Goal: Task Accomplishment & Management: Use online tool/utility

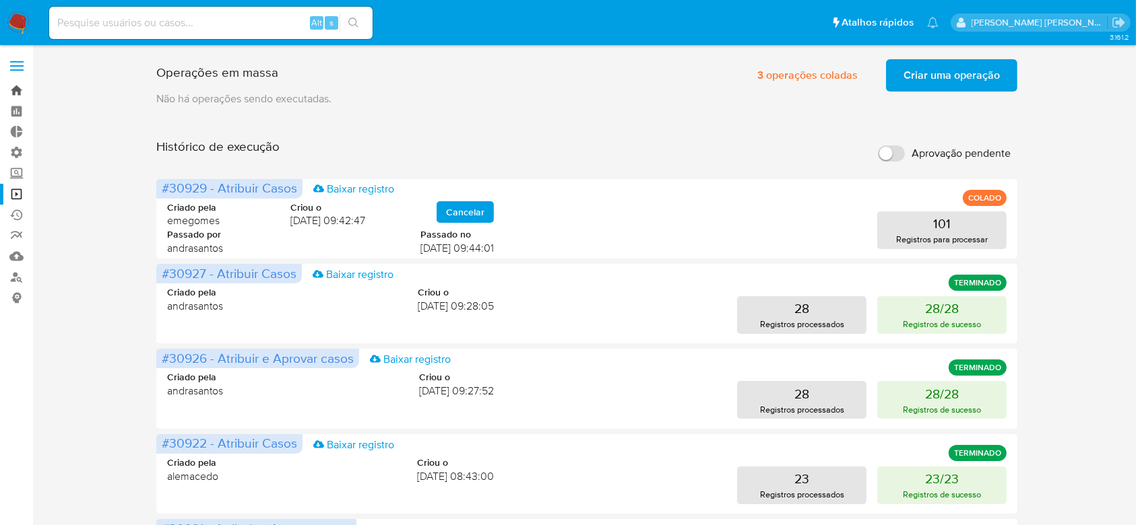
click at [19, 92] on link "Bandeja" at bounding box center [80, 90] width 160 height 21
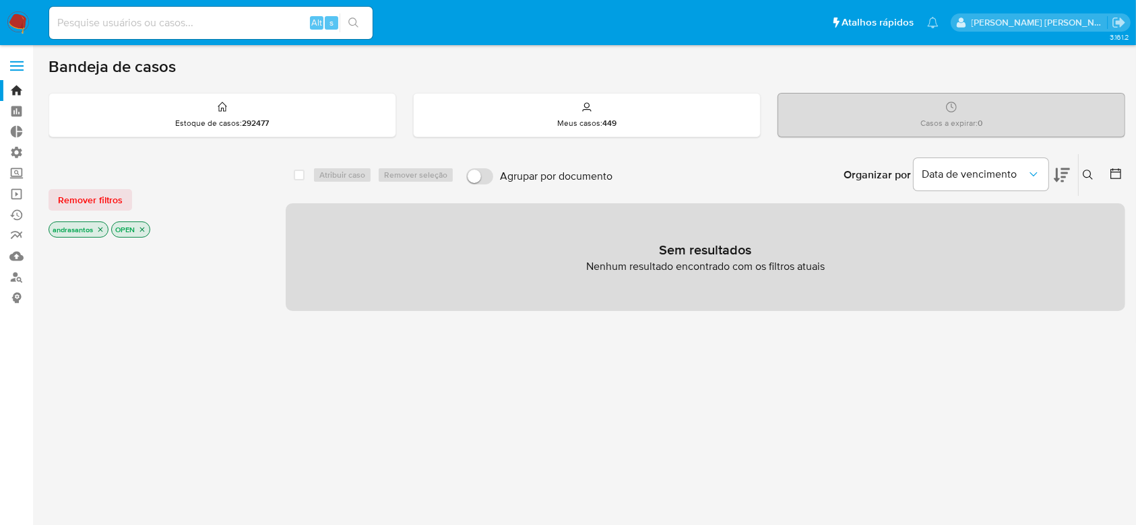
click at [103, 227] on icon "close-filter" at bounding box center [100, 230] width 8 height 8
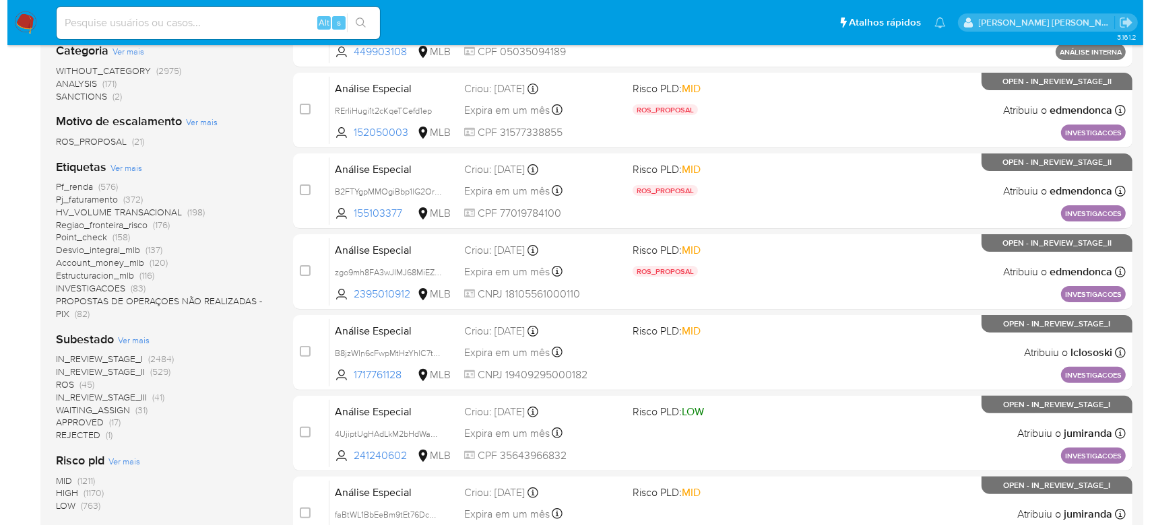
scroll to position [449, 0]
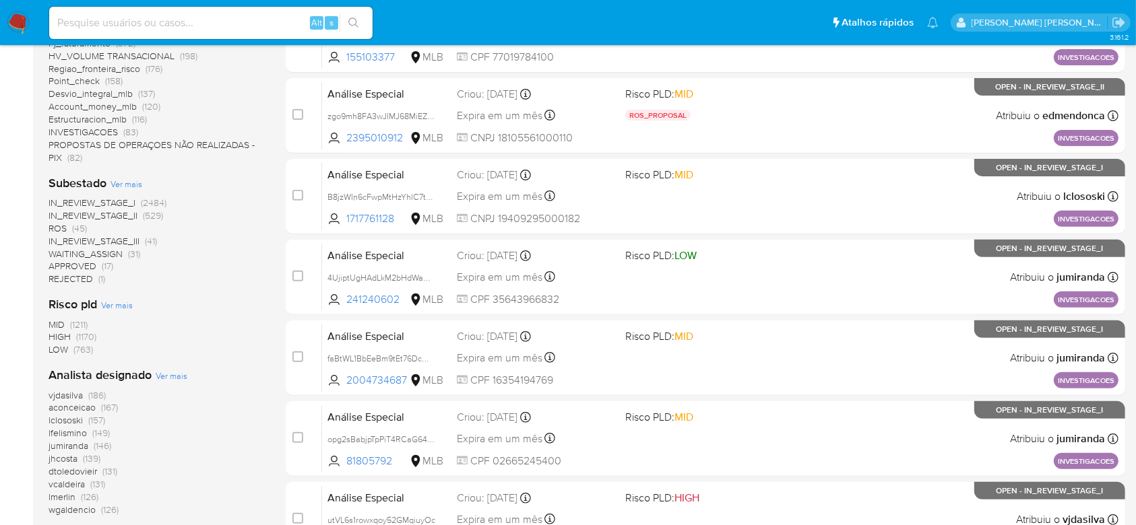
click at [167, 379] on span "Ver mais" at bounding box center [172, 376] width 32 height 12
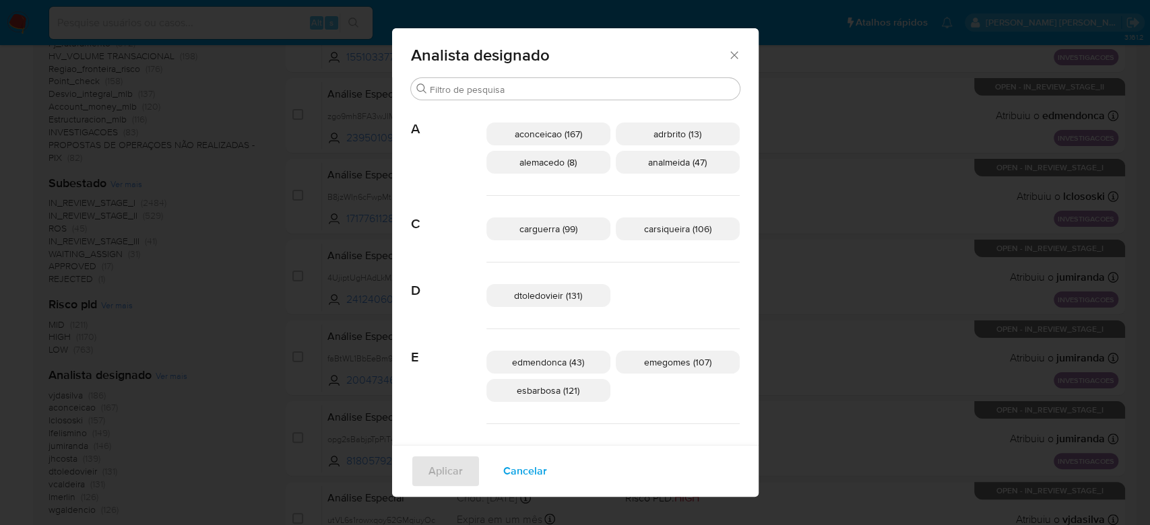
click at [682, 63] on div "Analista designado" at bounding box center [575, 52] width 366 height 49
click at [728, 55] on icon "Fechar" at bounding box center [734, 55] width 13 height 13
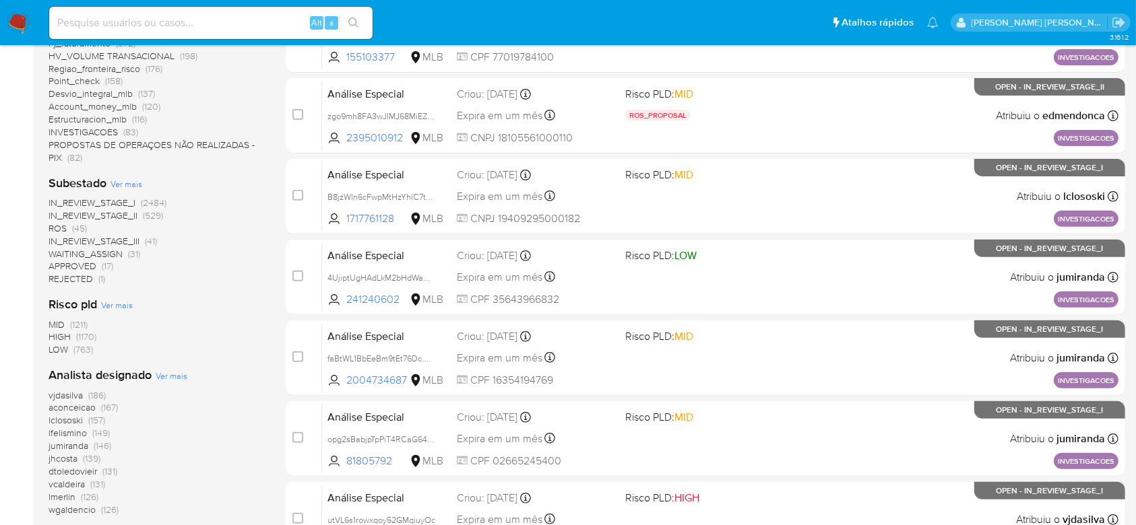
click at [116, 184] on span "Ver mais" at bounding box center [126, 184] width 32 height 12
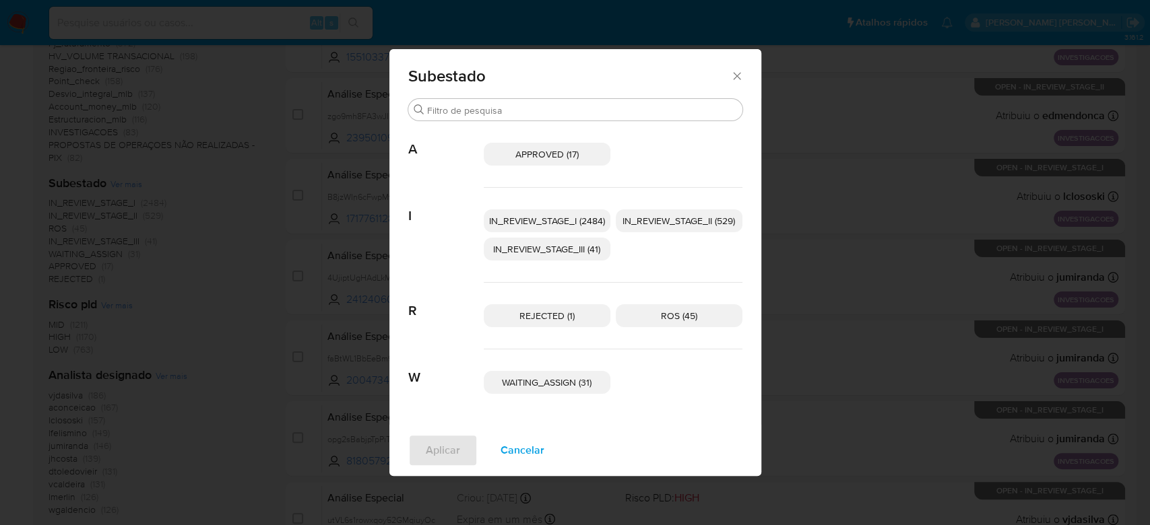
click at [556, 220] on span "IN_REVIEW_STAGE_I (2484)" at bounding box center [547, 220] width 116 height 13
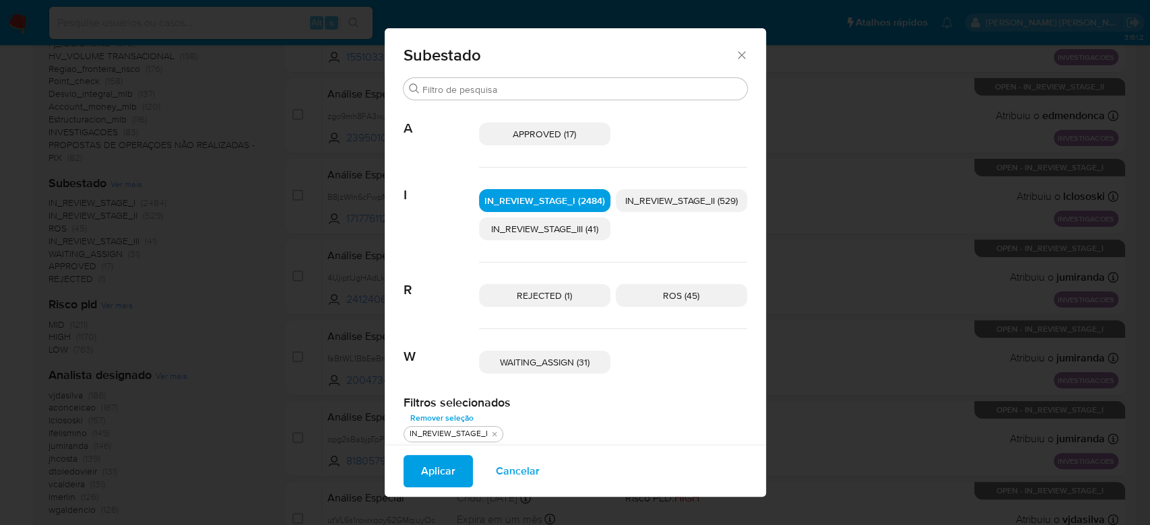
click at [699, 197] on span "IN_REVIEW_STAGE_II (529)" at bounding box center [681, 200] width 112 height 13
click at [428, 469] on span "Aplicar" at bounding box center [438, 472] width 34 height 30
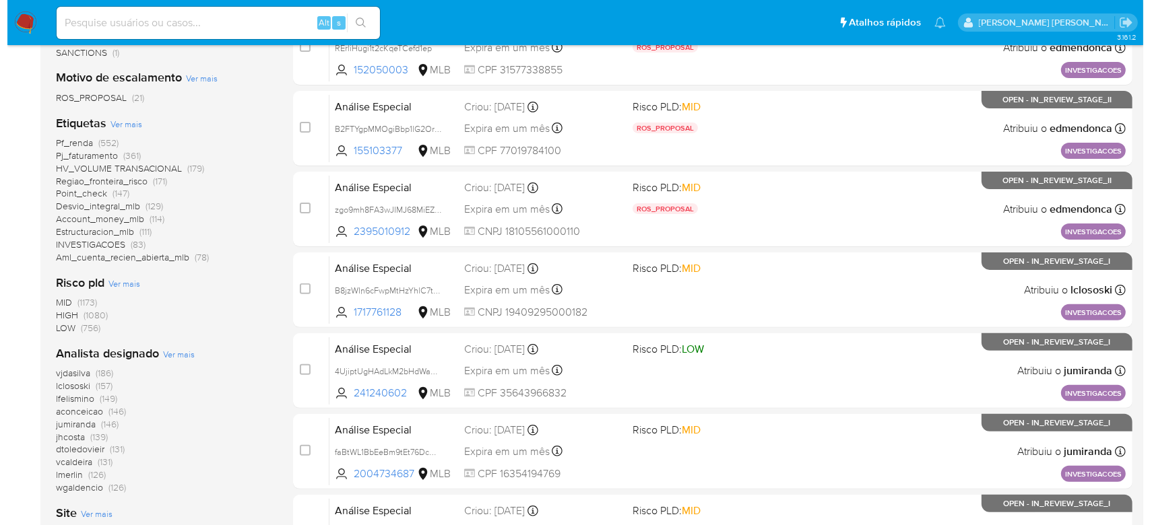
scroll to position [359, 0]
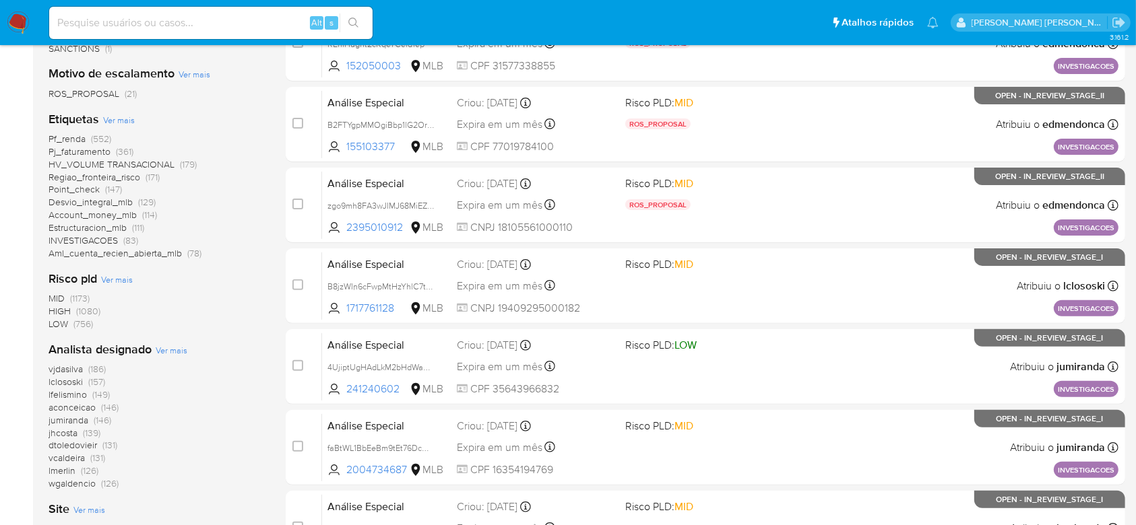
click at [176, 350] on span "Ver mais" at bounding box center [172, 350] width 32 height 12
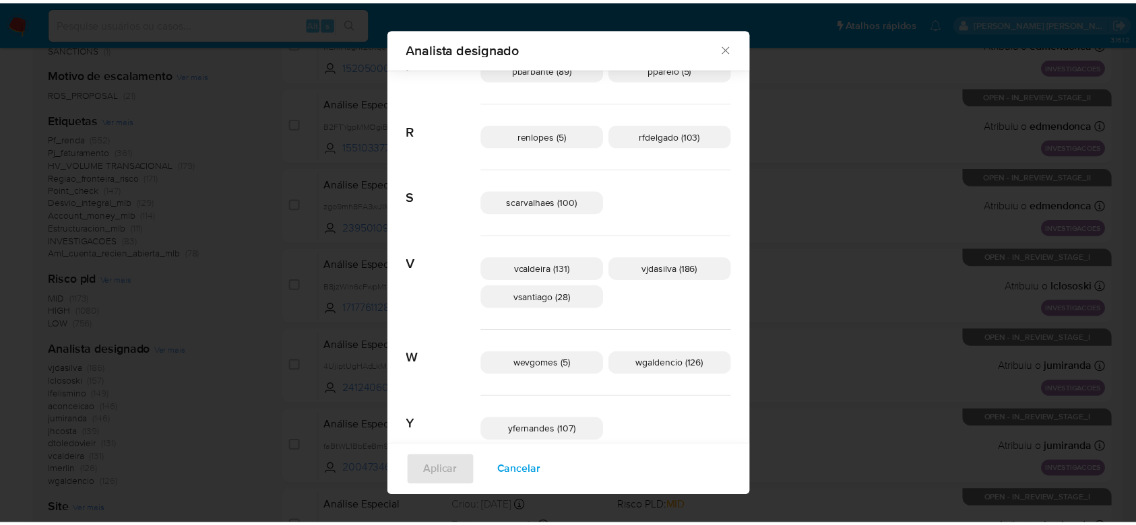
scroll to position [784, 0]
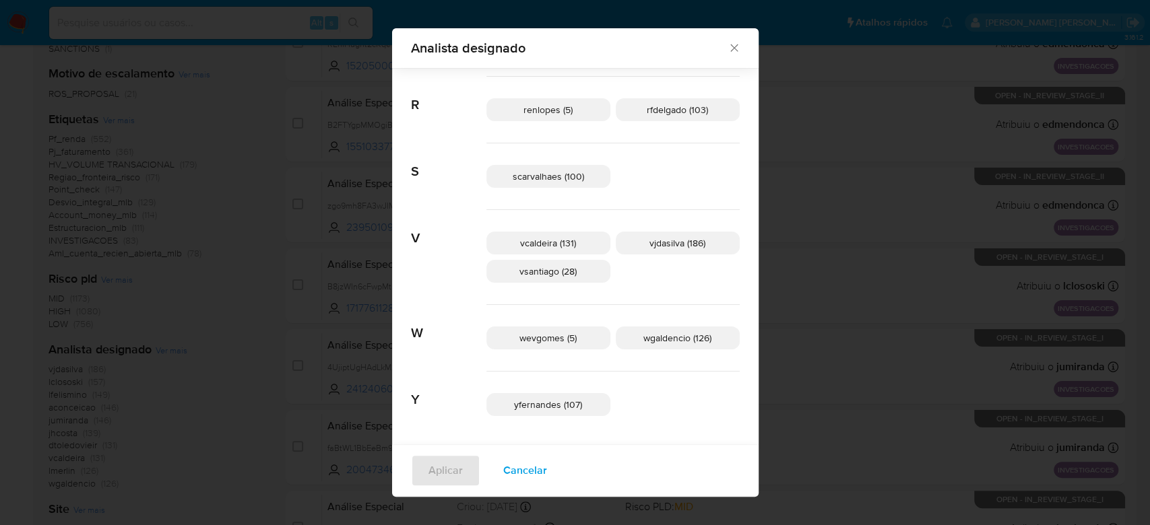
click at [730, 49] on icon "Fechar" at bounding box center [733, 47] width 7 height 7
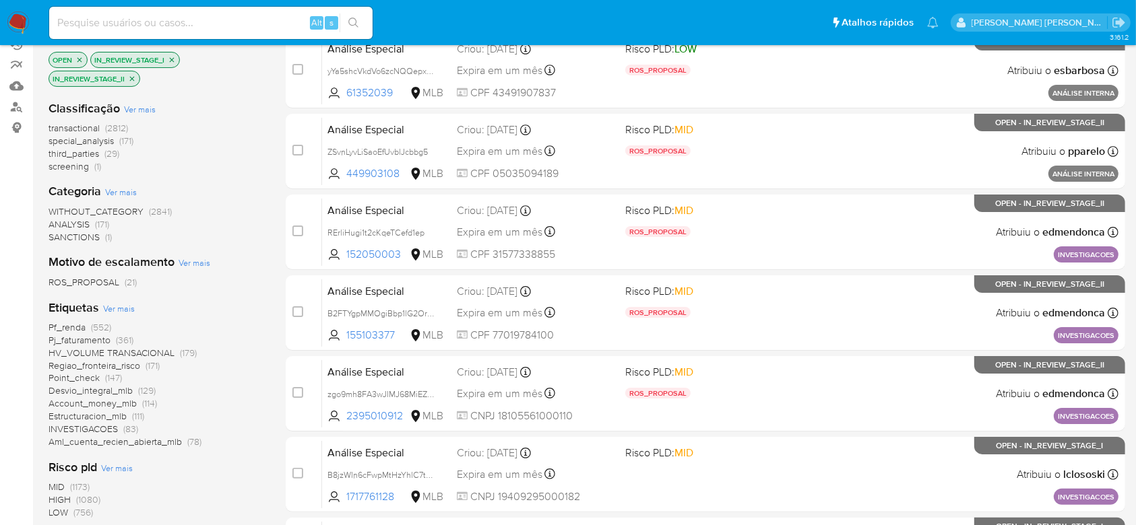
scroll to position [0, 0]
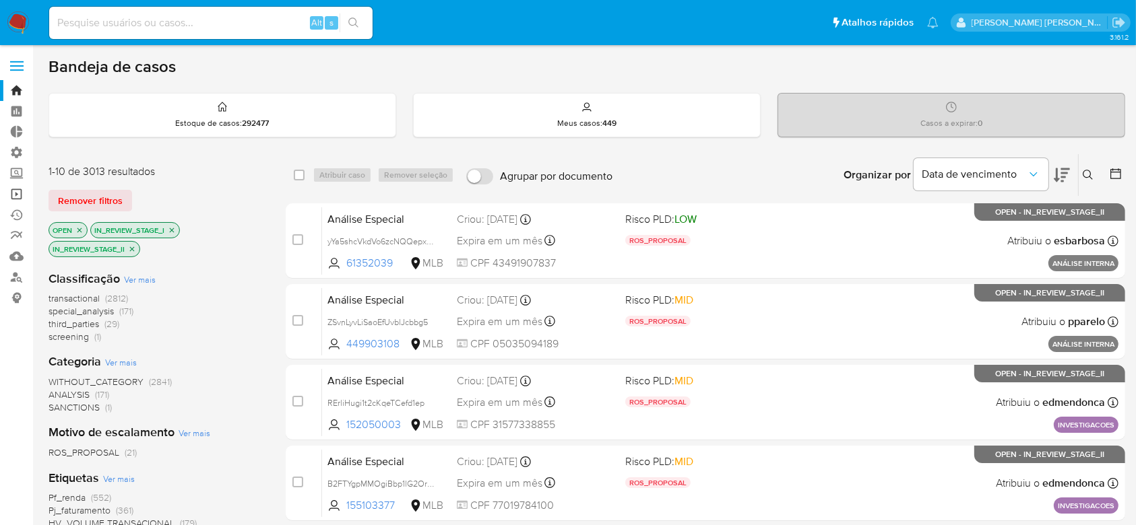
click at [19, 191] on link "Operações em massa" at bounding box center [80, 194] width 160 height 21
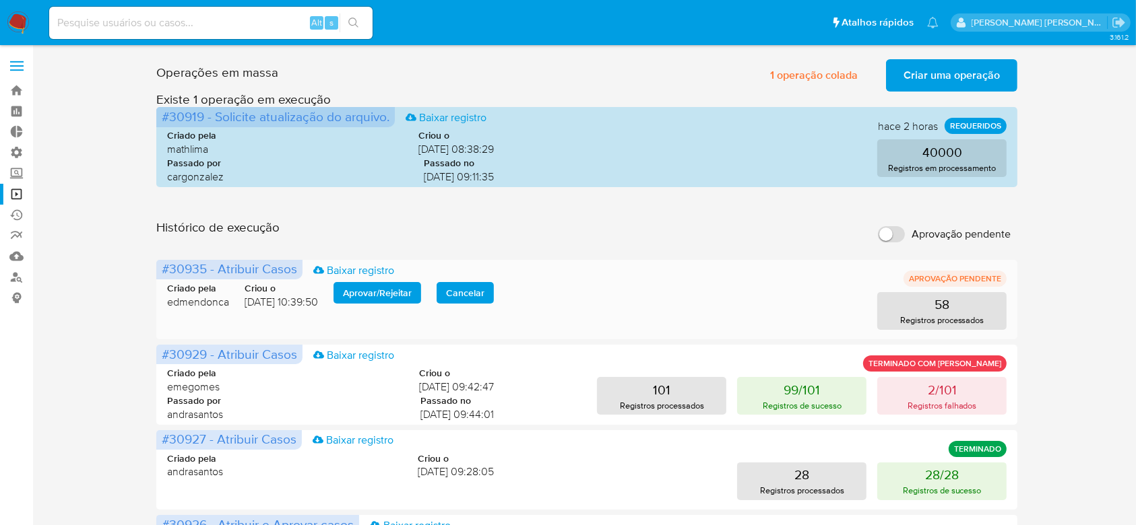
click at [364, 288] on span "Aprovar / Rejeitar" at bounding box center [377, 293] width 69 height 19
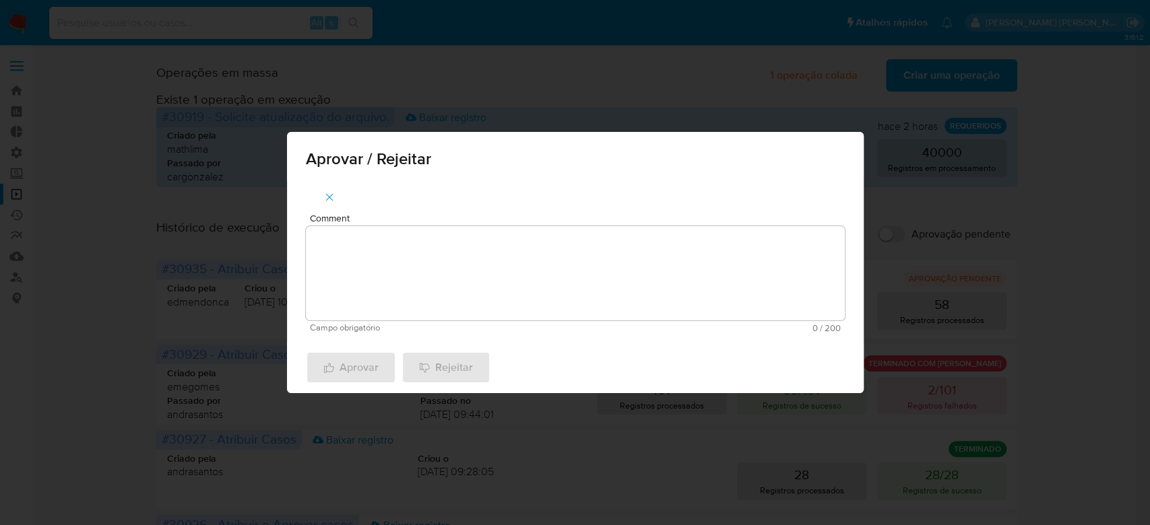
click at [399, 245] on textarea "Comment" at bounding box center [575, 273] width 539 height 94
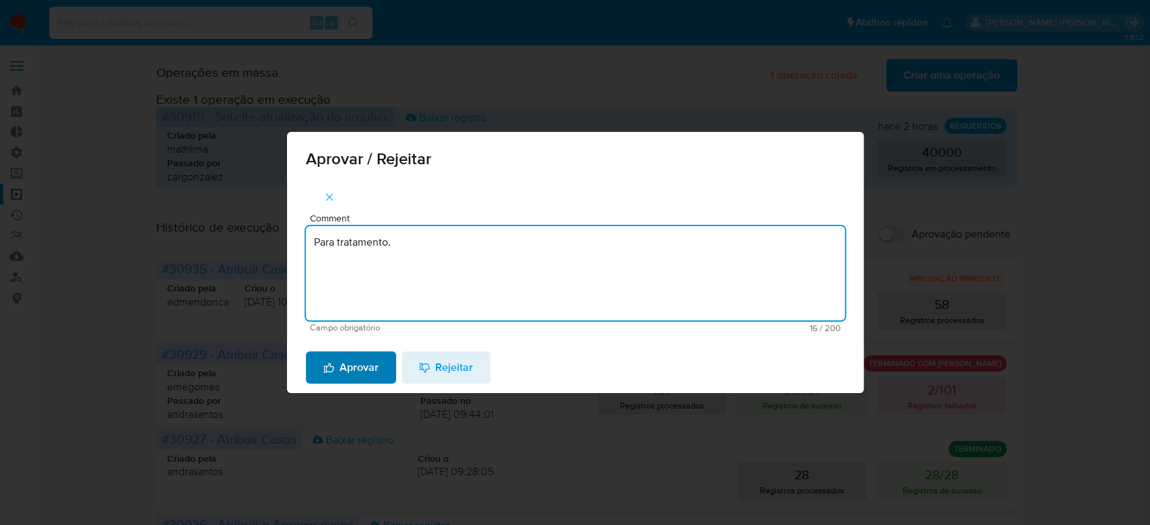
type textarea "Para tratamento."
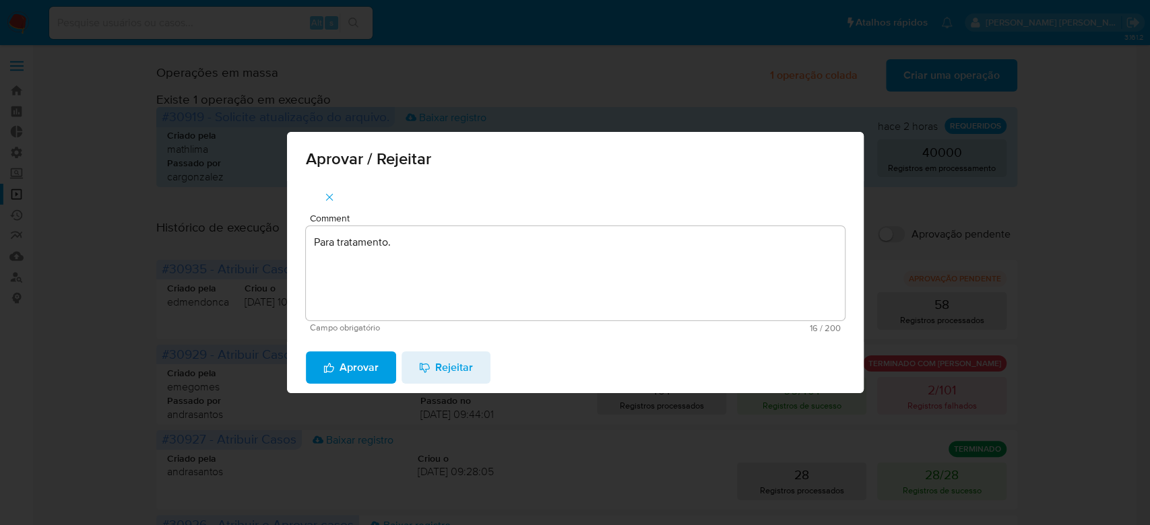
click at [356, 366] on span "Aprovar" at bounding box center [350, 368] width 55 height 30
